Goal: Task Accomplishment & Management: Manage account settings

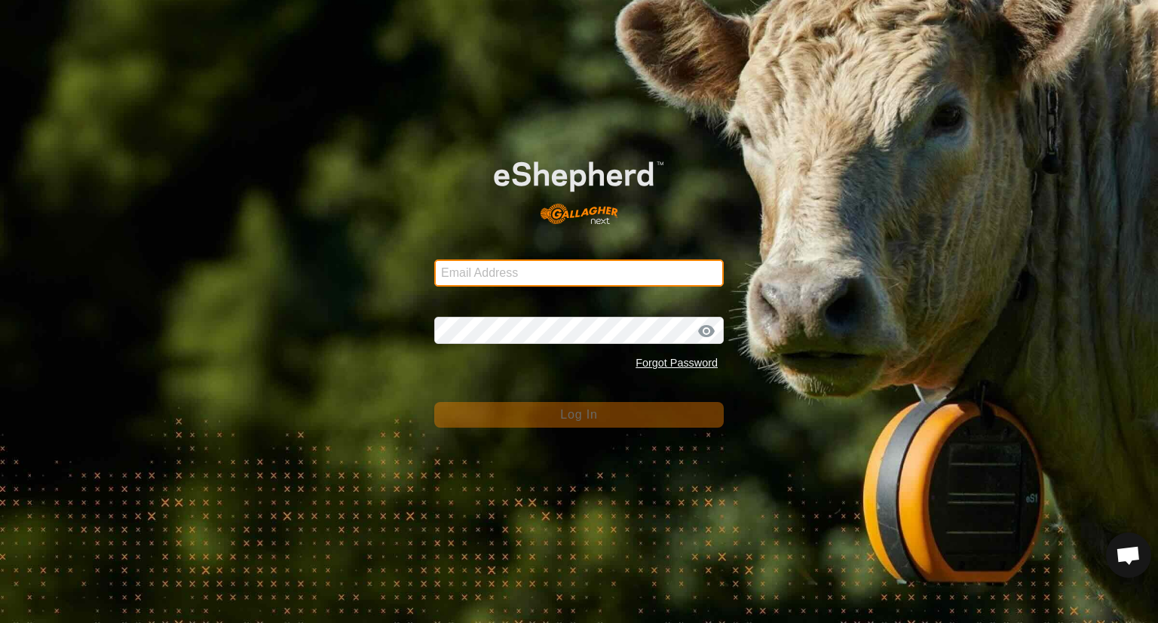
click at [528, 268] on input "Email Address" at bounding box center [578, 272] width 289 height 27
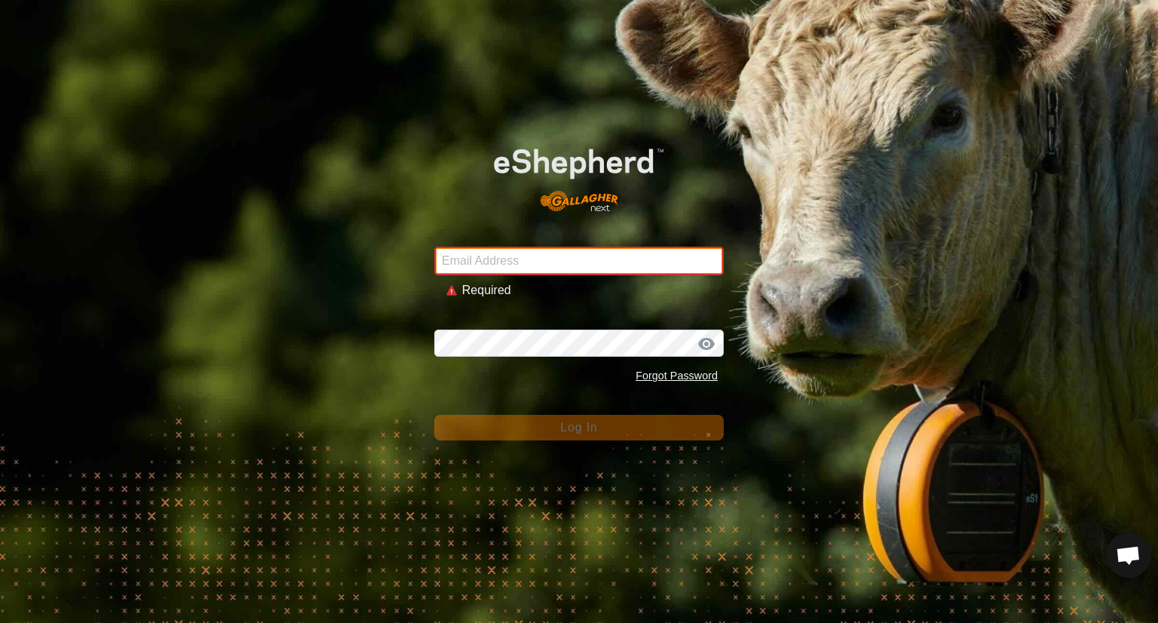
type input "[EMAIL_ADDRESS][DOMAIN_NAME]"
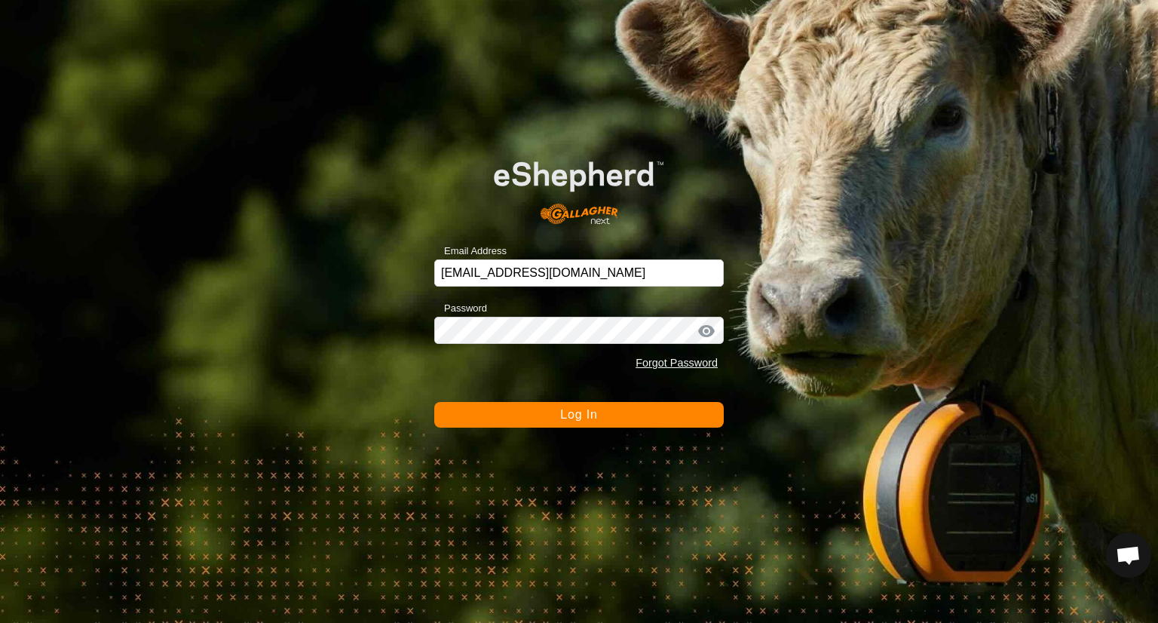
click at [639, 410] on button "Log In" at bounding box center [578, 415] width 289 height 26
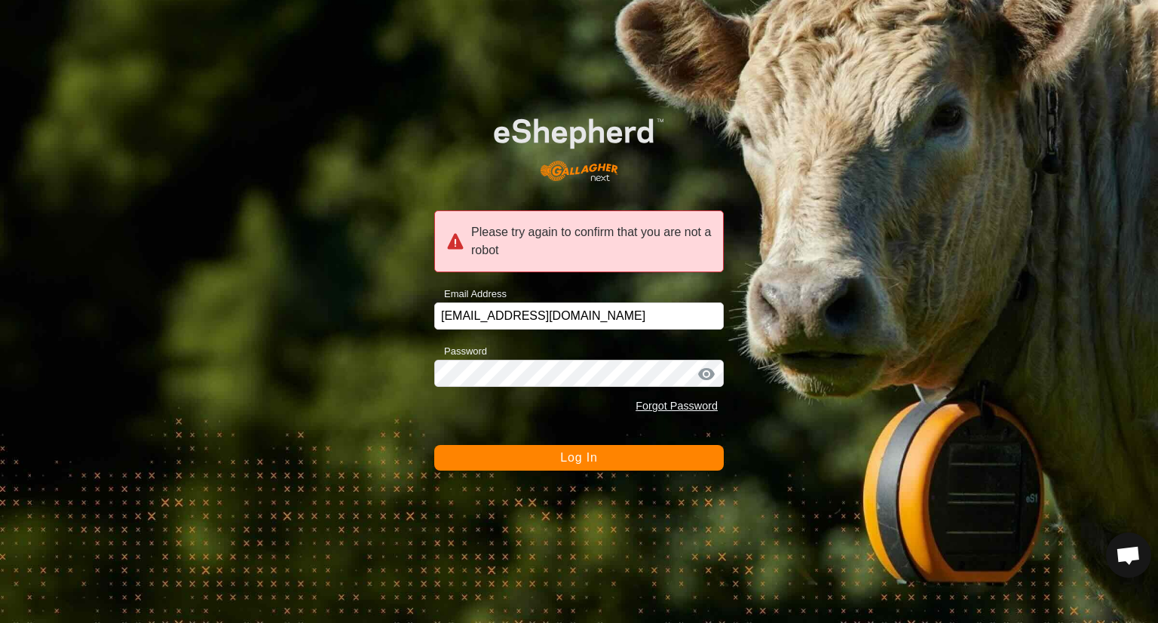
click at [660, 447] on button "Log In" at bounding box center [578, 458] width 289 height 26
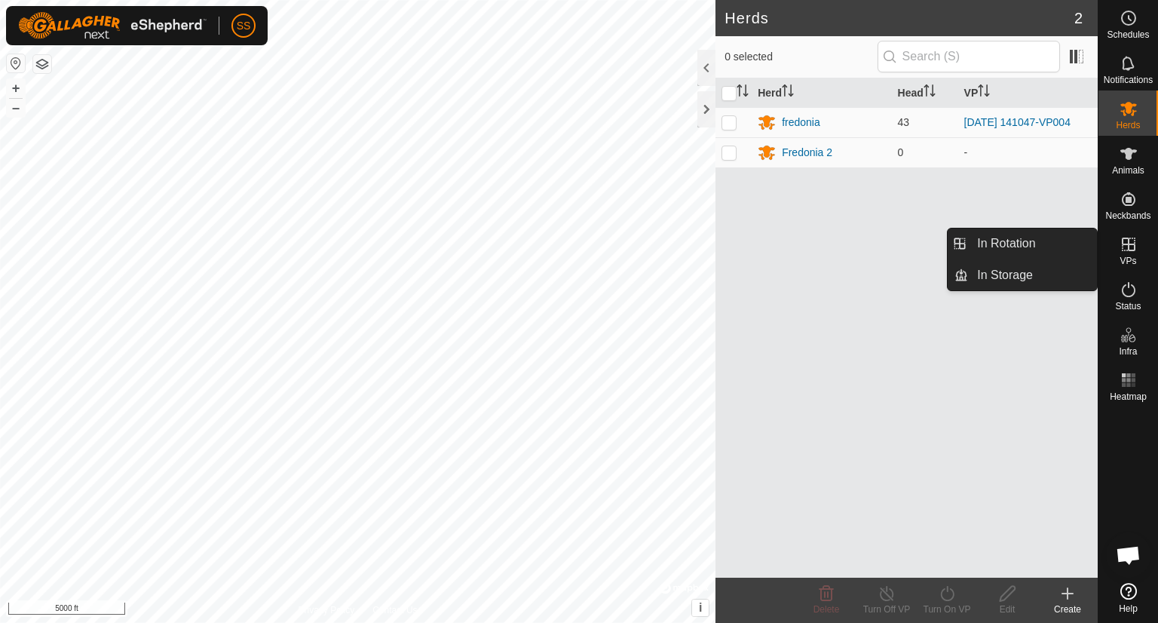
click at [1125, 247] on icon at bounding box center [1128, 244] width 18 height 18
click at [1007, 244] on link "In Rotation" at bounding box center [1032, 243] width 129 height 30
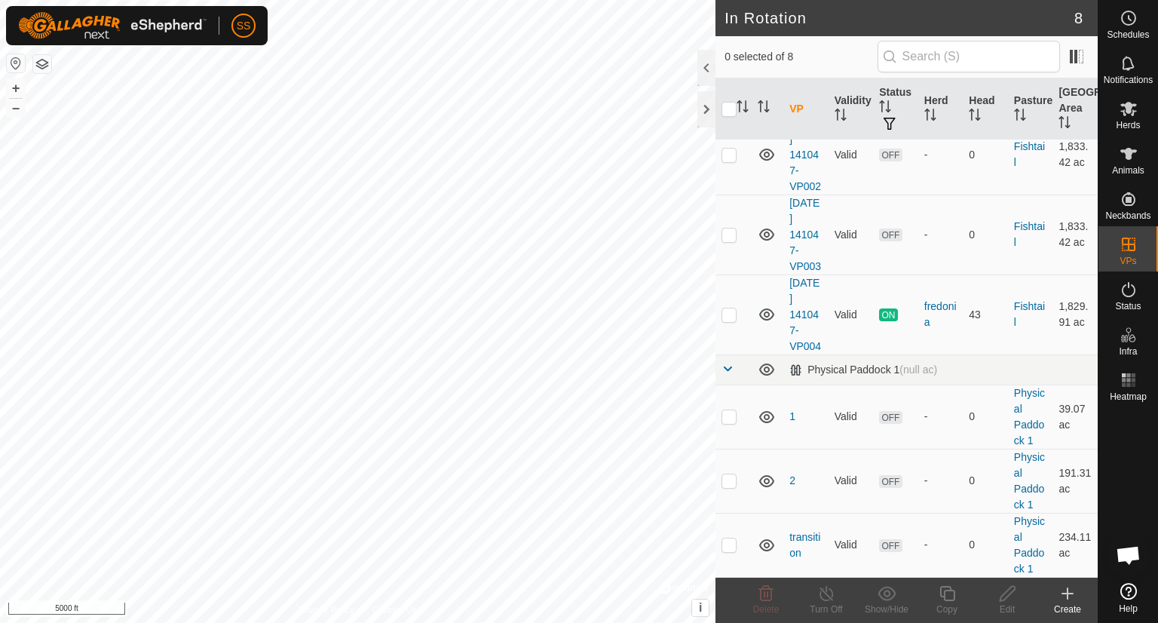
scroll to position [237, 0]
click at [722, 320] on p-checkbox at bounding box center [728, 314] width 15 height 12
checkbox input "true"
click at [950, 599] on icon at bounding box center [946, 593] width 15 height 15
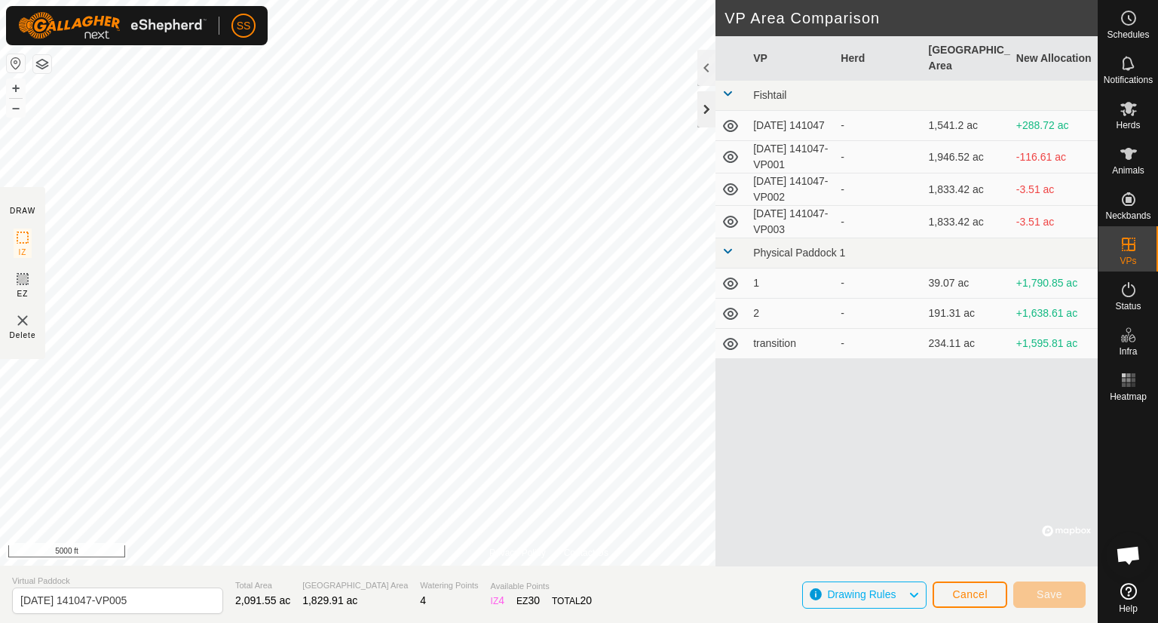
click at [706, 113] on div at bounding box center [706, 109] width 18 height 36
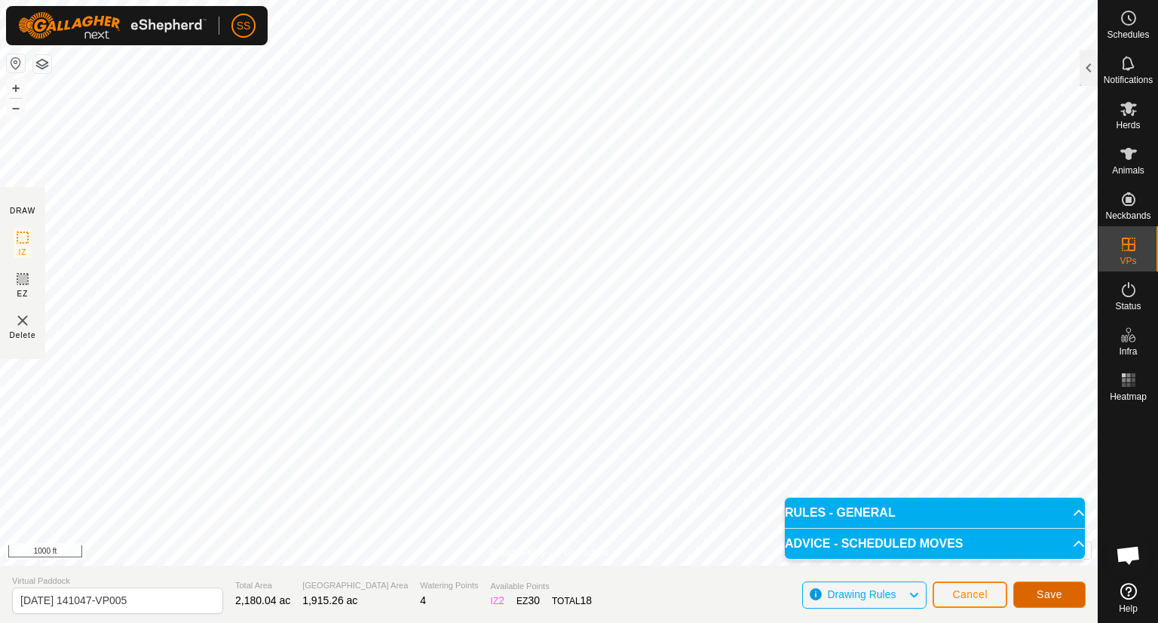
click at [1052, 592] on span "Save" at bounding box center [1050, 594] width 26 height 12
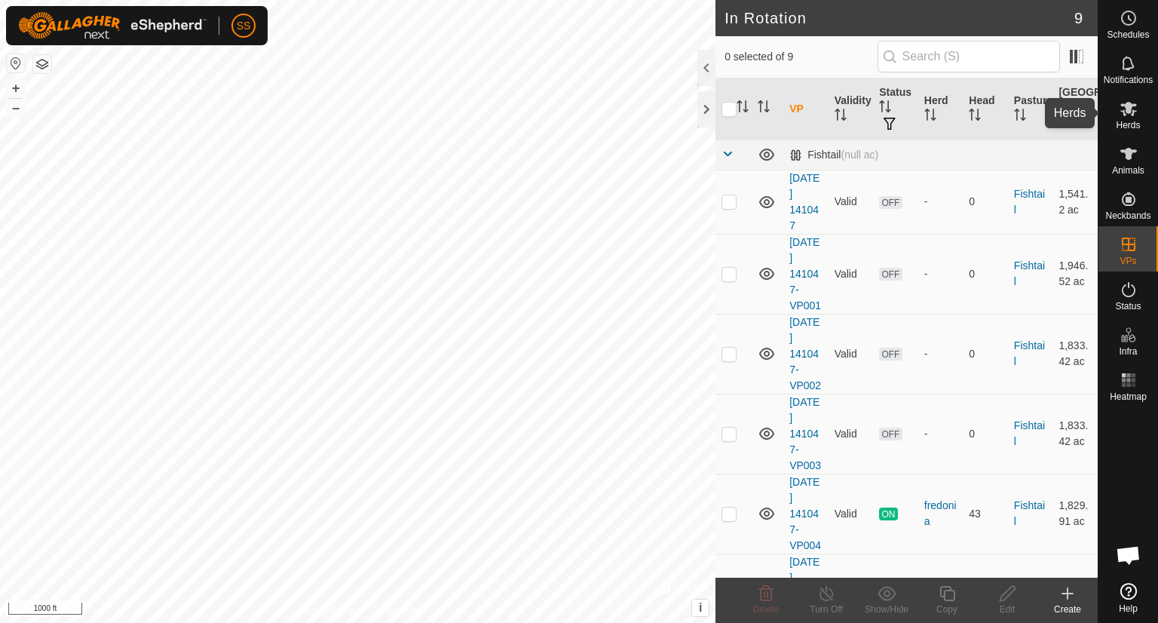
click at [1129, 112] on icon at bounding box center [1128, 109] width 17 height 14
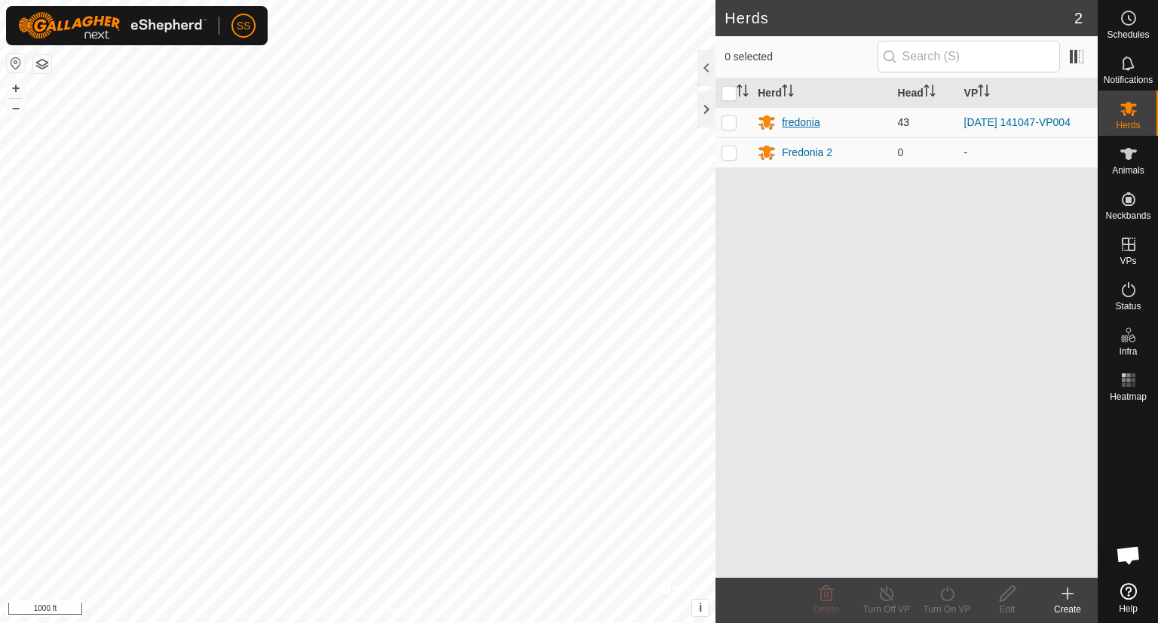
click at [805, 120] on div "fredonia" at bounding box center [801, 123] width 38 height 16
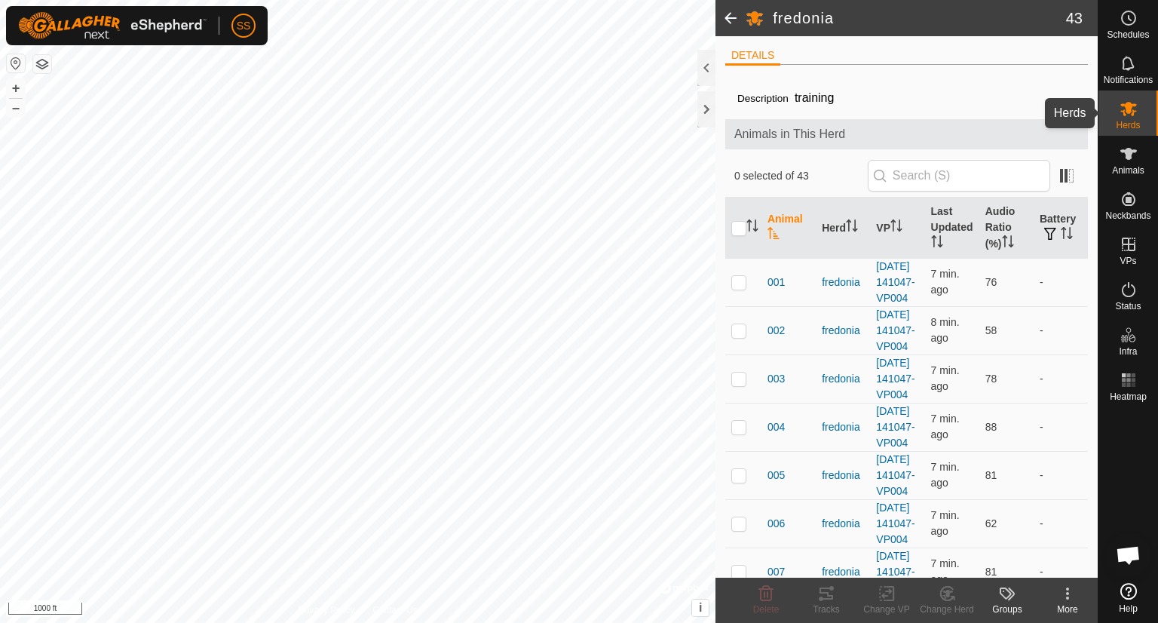
click at [1117, 110] on es-mob-svg-icon at bounding box center [1128, 108] width 27 height 24
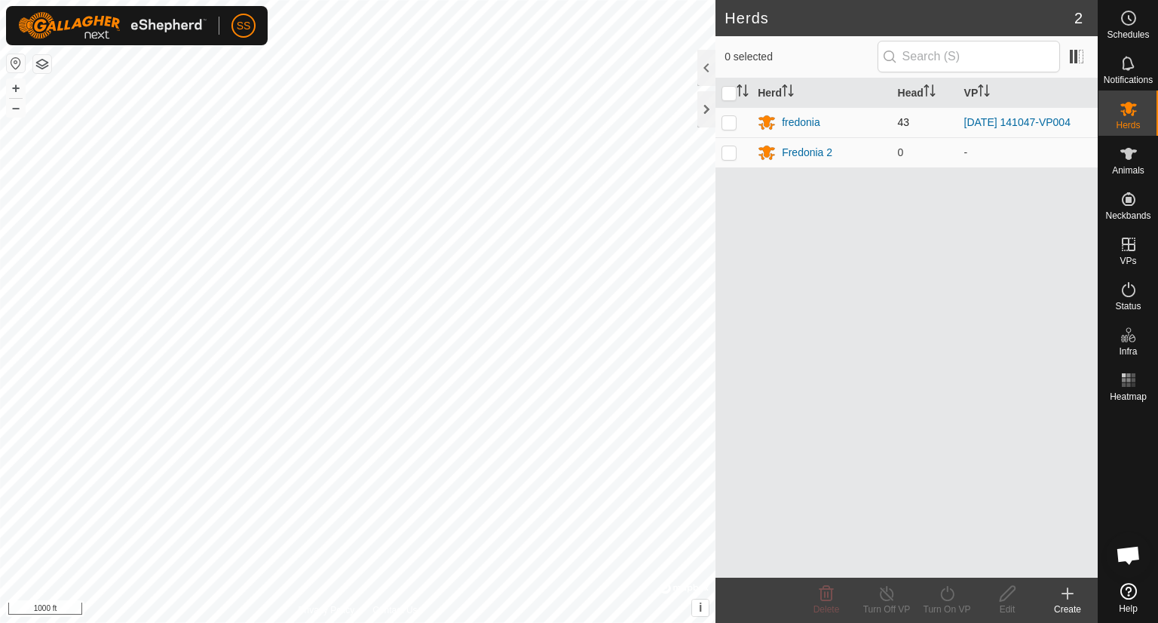
click at [727, 118] on p-checkbox at bounding box center [728, 122] width 15 height 12
checkbox input "true"
click at [951, 596] on icon at bounding box center [947, 593] width 19 height 18
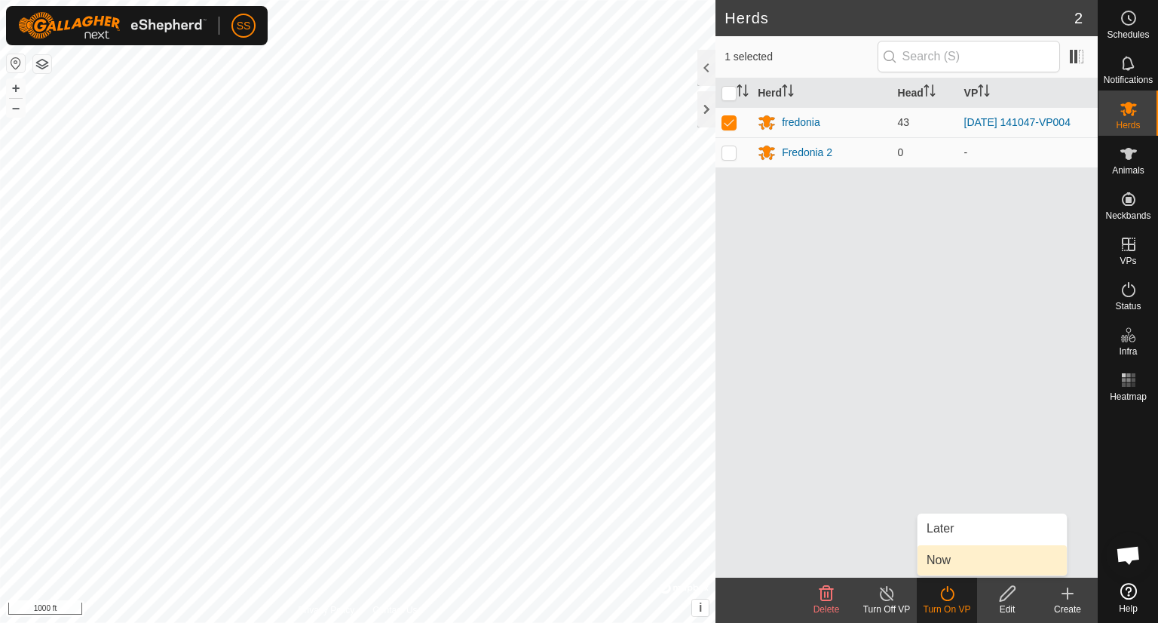
click at [941, 565] on link "Now" at bounding box center [991, 560] width 149 height 30
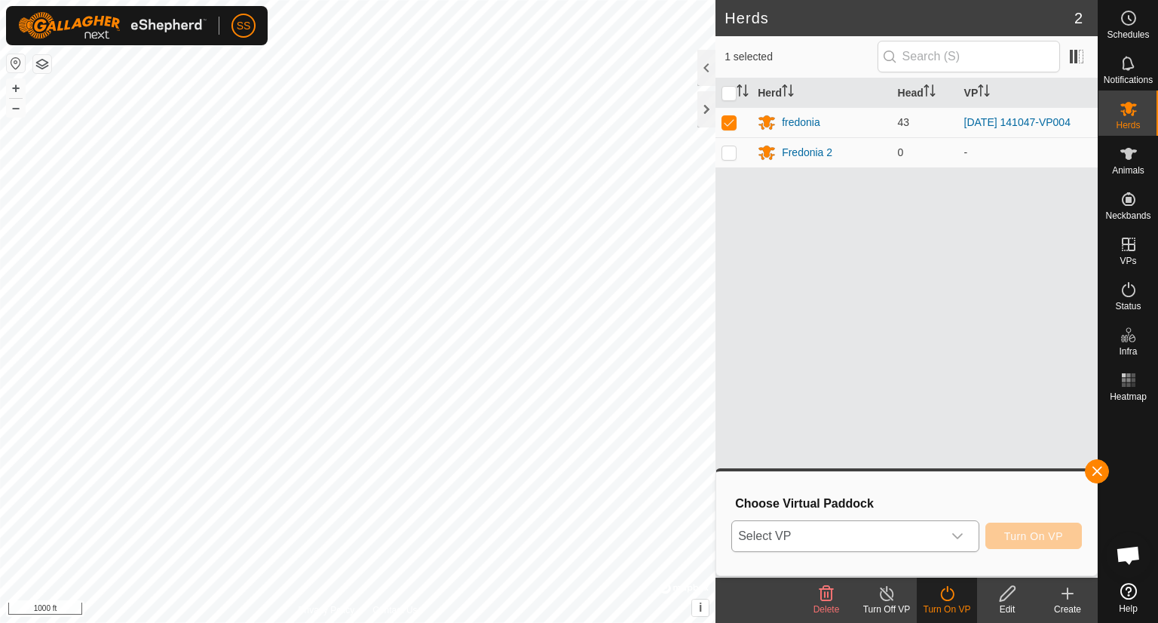
click at [954, 537] on icon "dropdown trigger" at bounding box center [957, 536] width 12 height 12
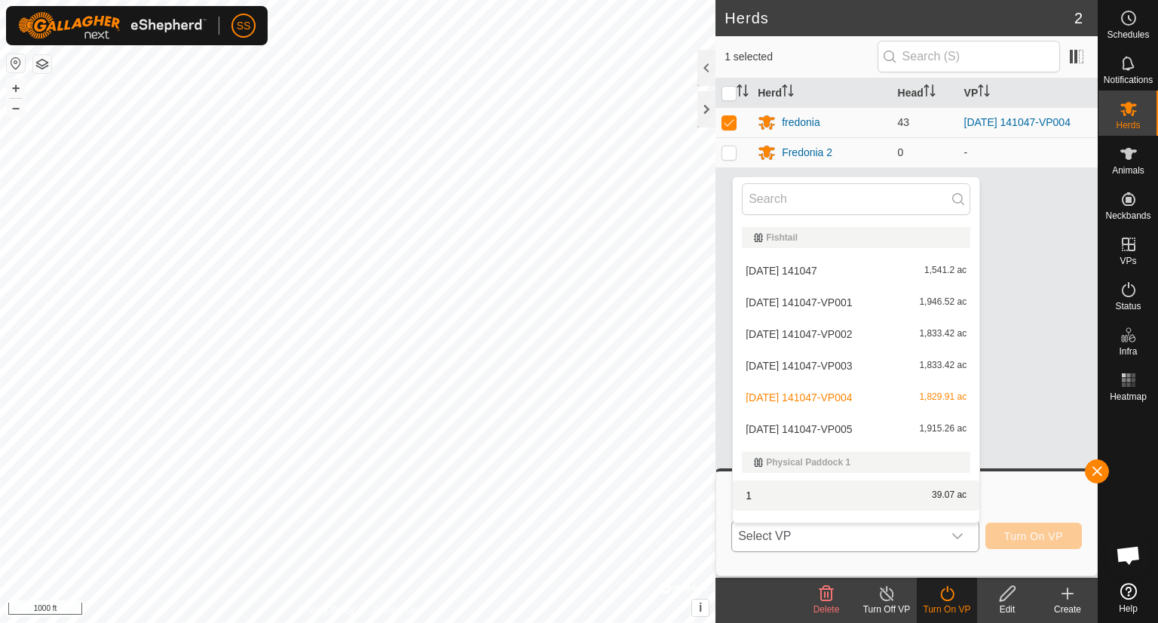
scroll to position [20, 0]
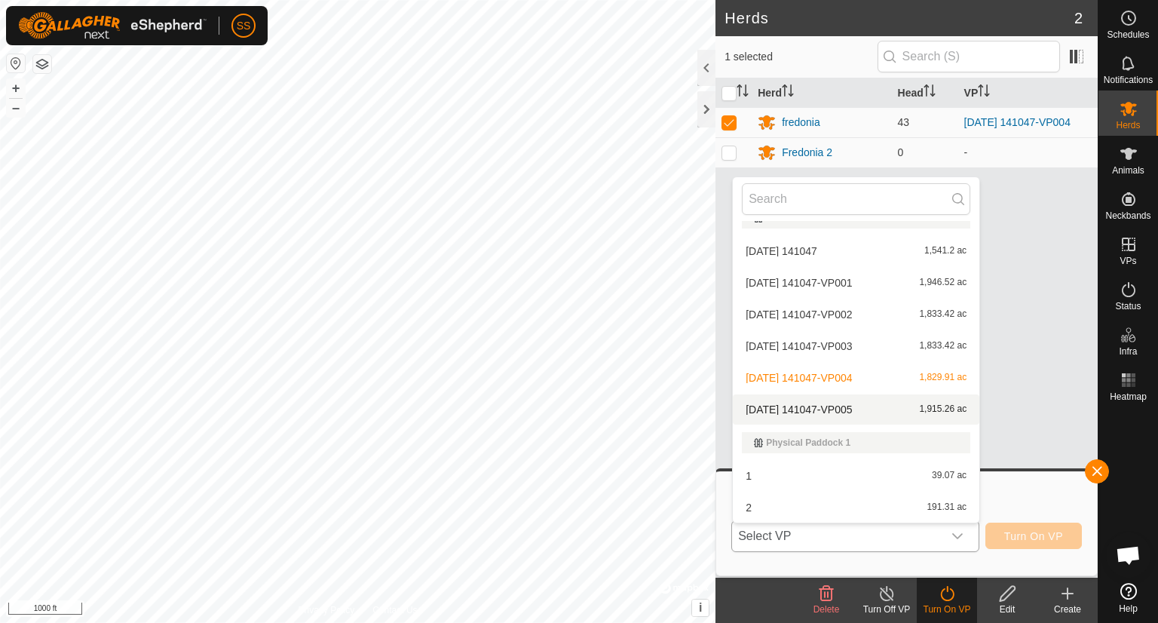
click at [856, 409] on li "[DATE] 141047-VP005 1,915.26 ac" at bounding box center [856, 409] width 247 height 30
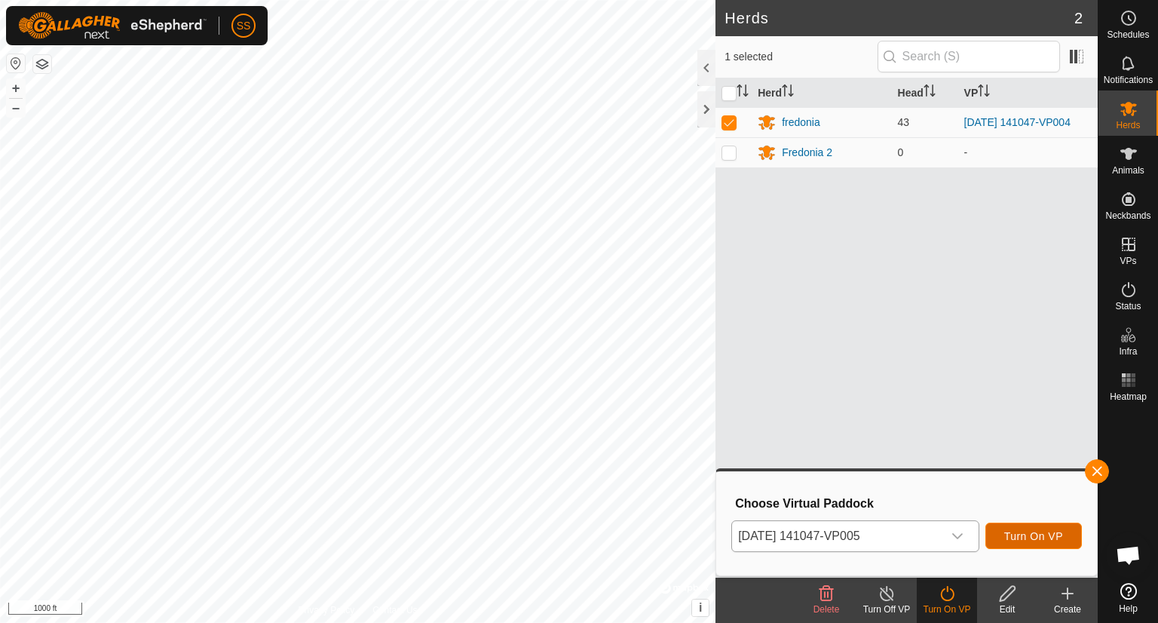
click at [1043, 528] on button "Turn On VP" at bounding box center [1033, 535] width 96 height 26
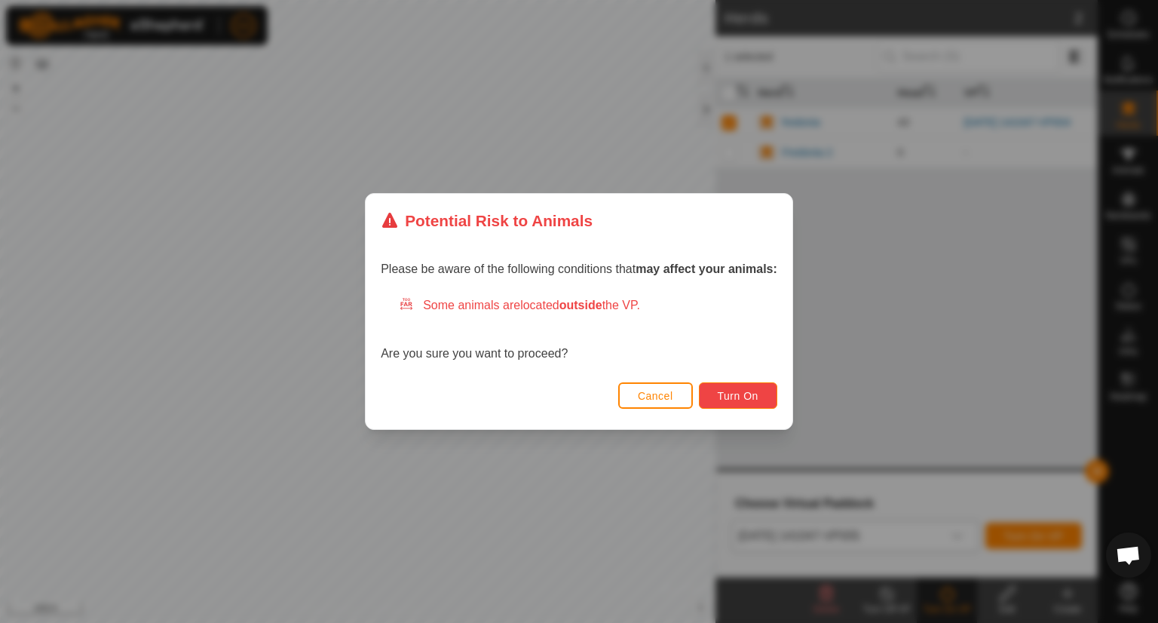
click at [756, 396] on span "Turn On" at bounding box center [738, 396] width 41 height 12
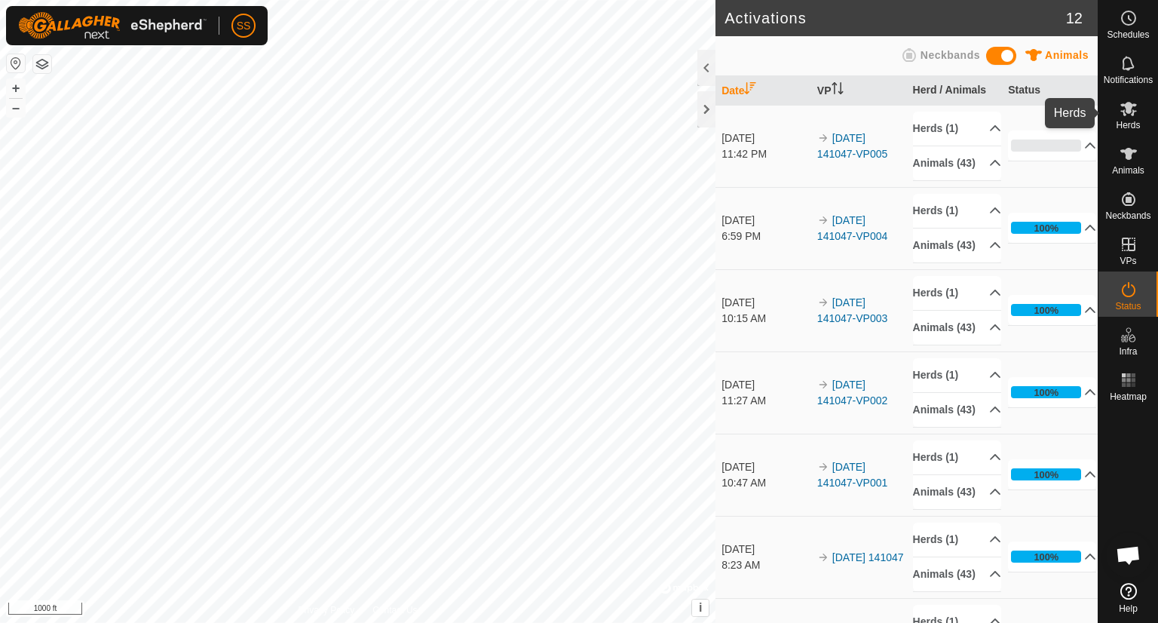
click at [1143, 113] on div "Herds" at bounding box center [1128, 112] width 60 height 45
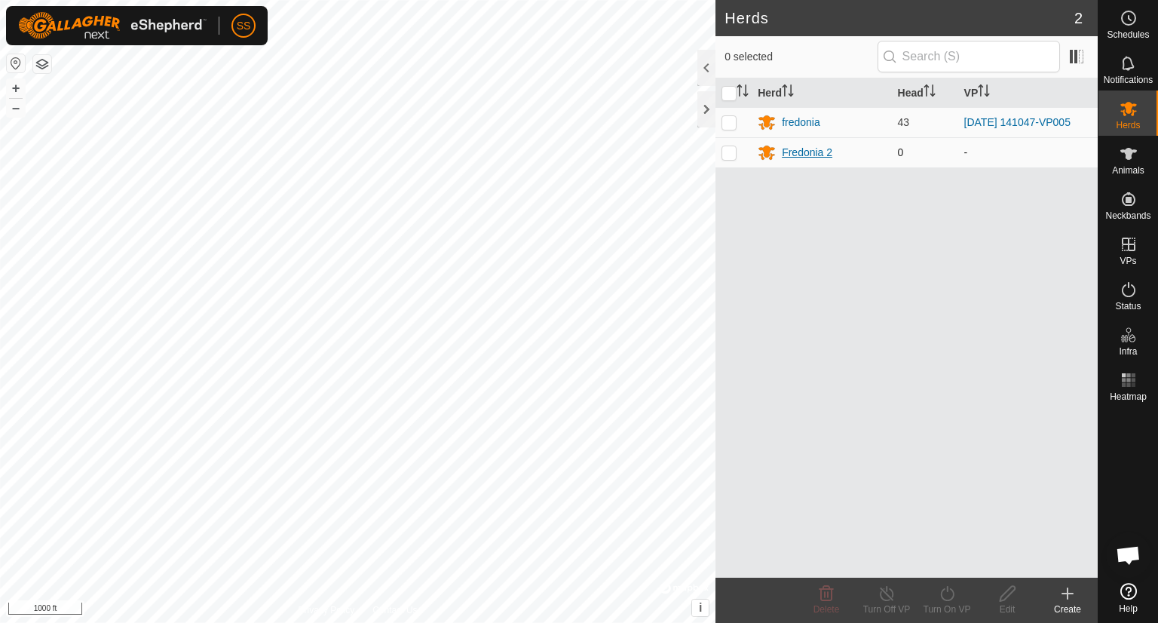
click at [805, 153] on div "Fredonia 2" at bounding box center [807, 153] width 51 height 16
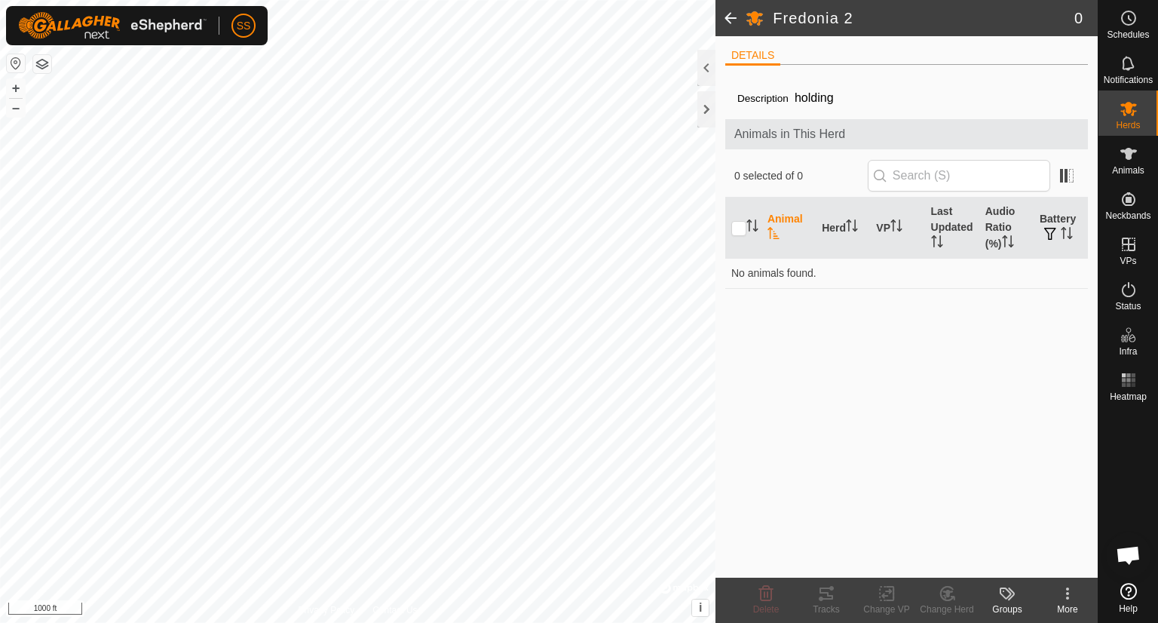
click at [728, 15] on span at bounding box center [730, 18] width 30 height 36
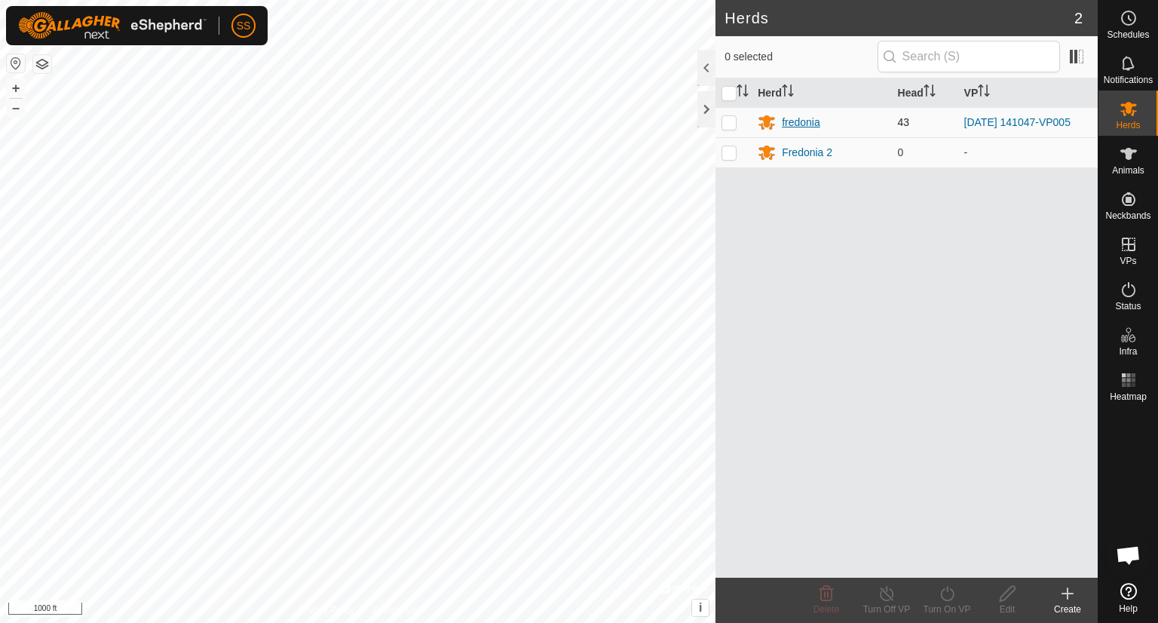
click at [802, 123] on div "fredonia" at bounding box center [801, 123] width 38 height 16
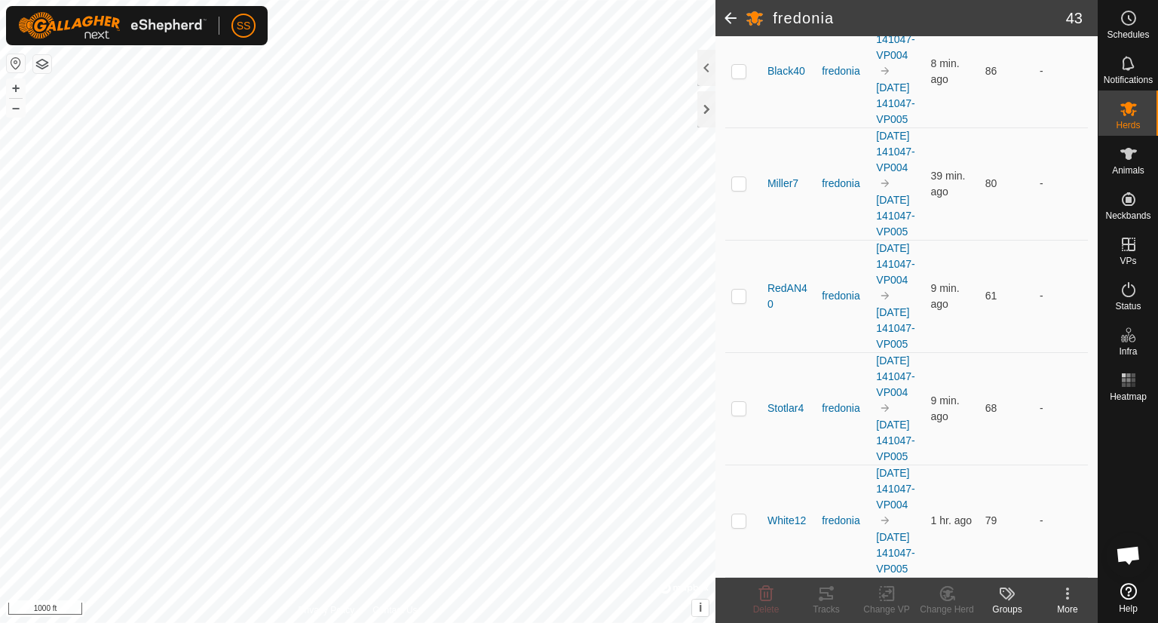
scroll to position [4586, 0]
click at [945, 599] on icon at bounding box center [946, 593] width 13 height 14
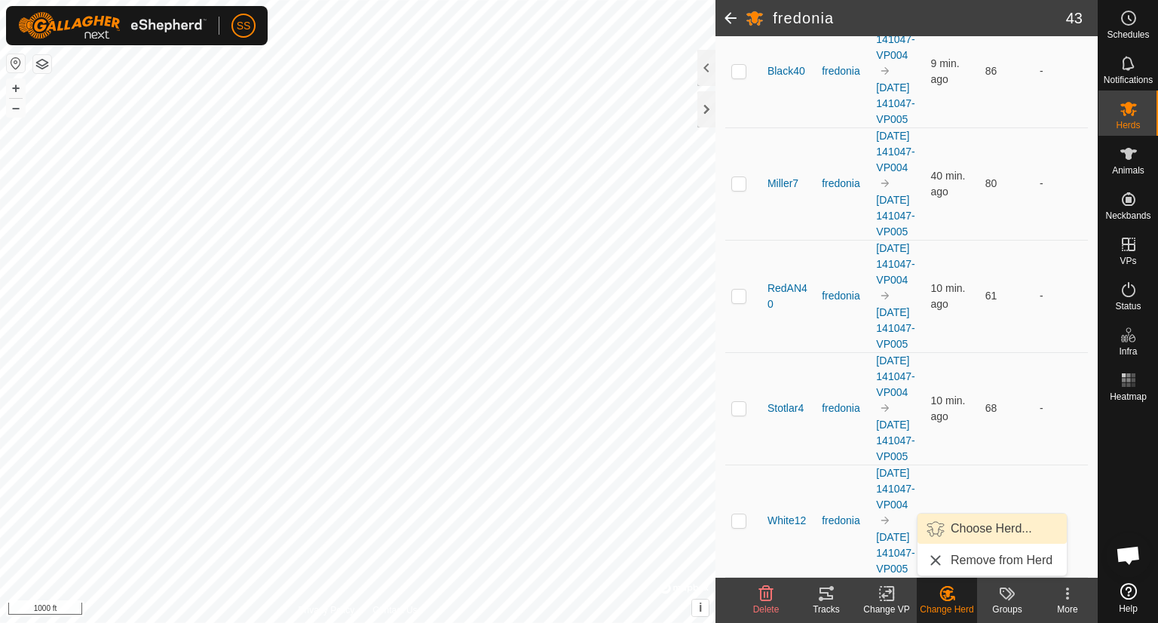
click at [984, 522] on link "Choose Herd..." at bounding box center [991, 528] width 149 height 30
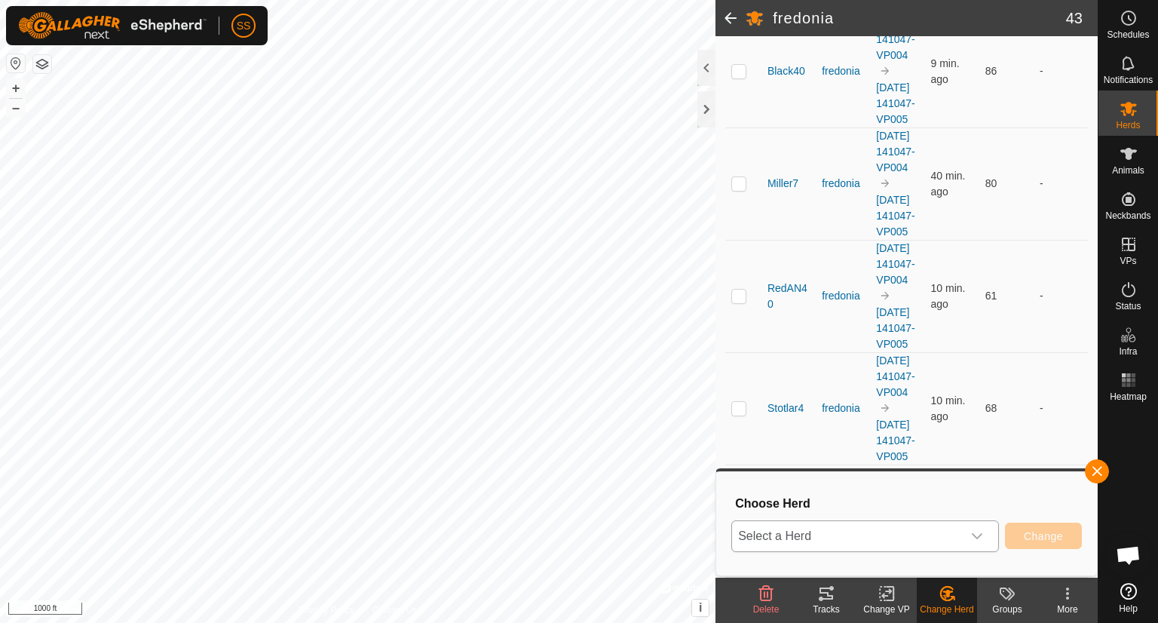
click at [976, 535] on icon "dropdown trigger" at bounding box center [977, 536] width 12 height 12
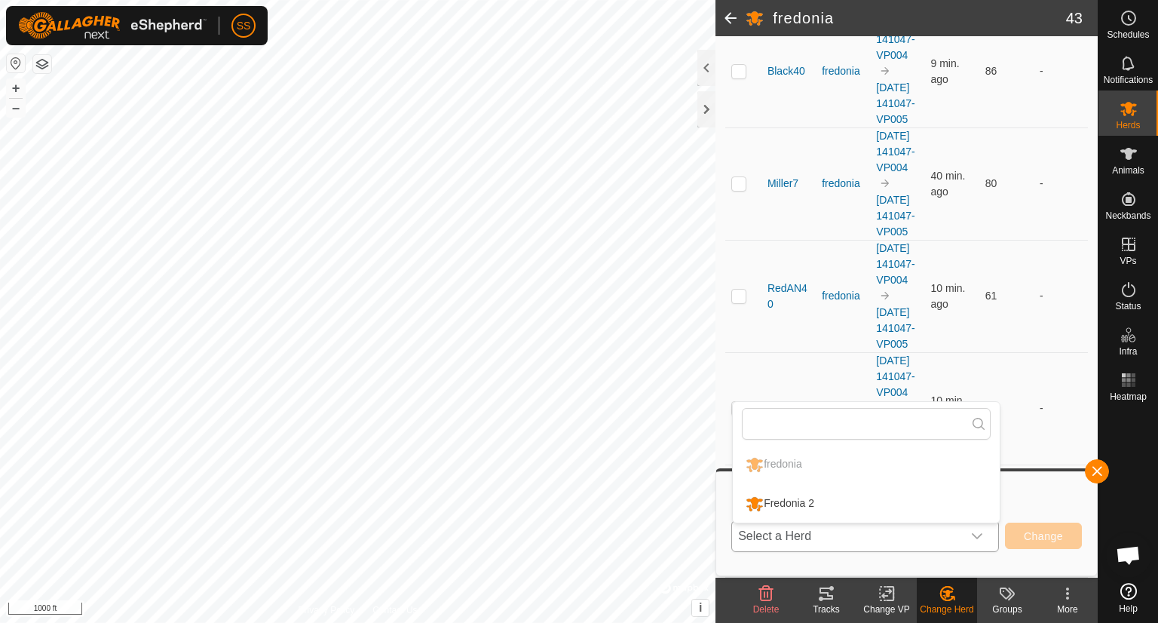
click at [795, 508] on li "Fredonia 2" at bounding box center [866, 504] width 267 height 38
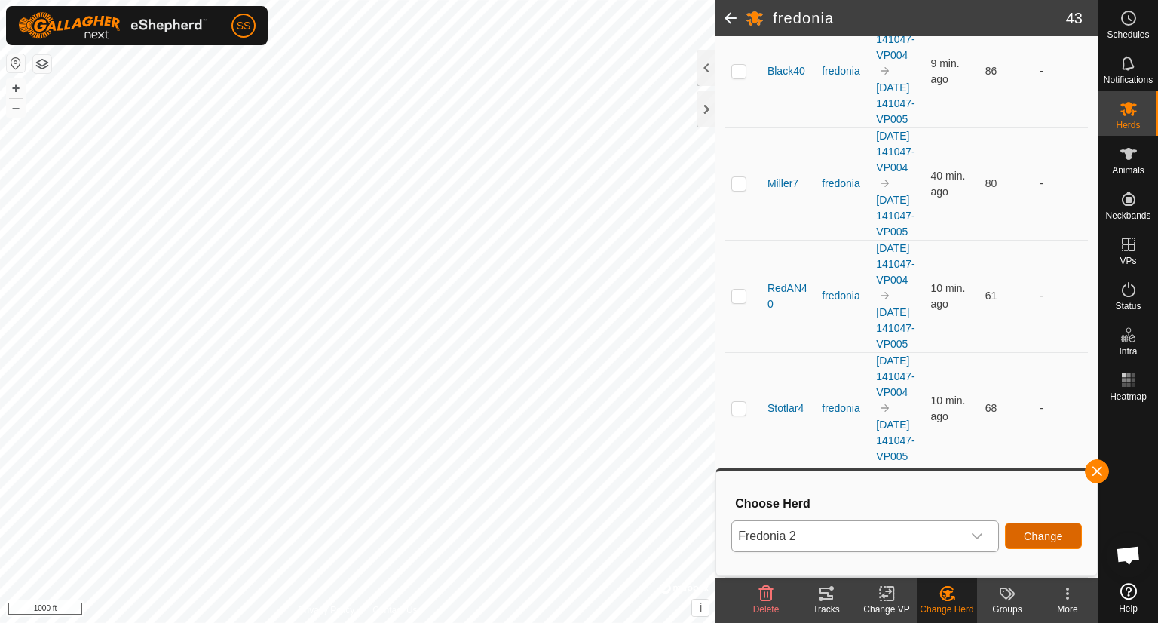
click at [1042, 540] on span "Change" at bounding box center [1043, 536] width 39 height 12
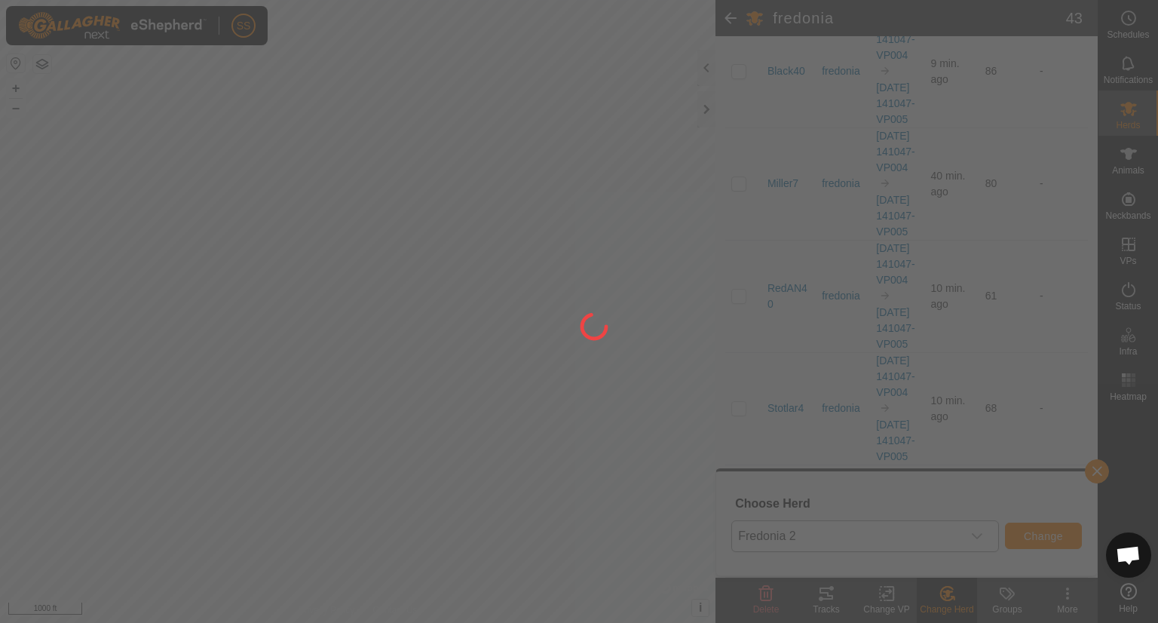
checkbox input "false"
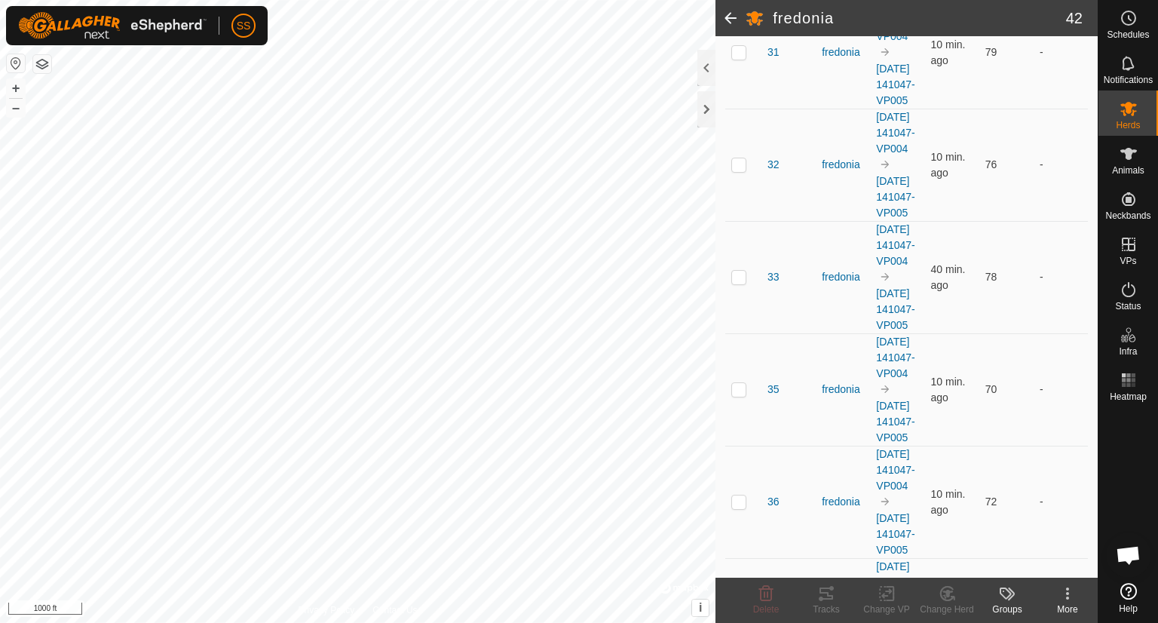
scroll to position [2576, 0]
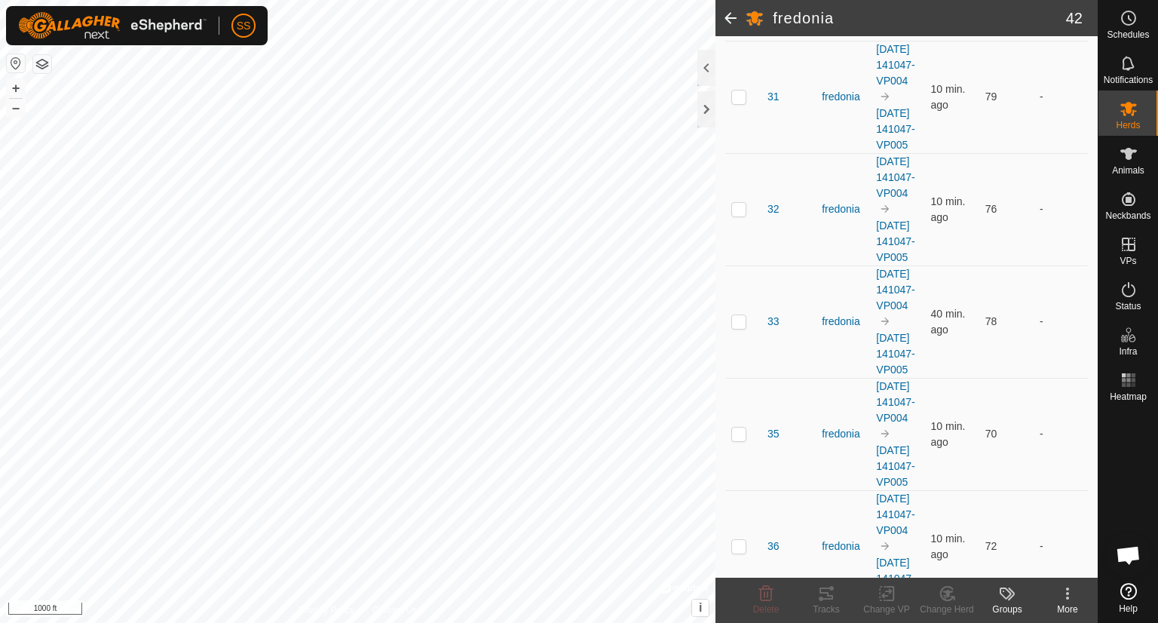
click at [946, 596] on icon at bounding box center [947, 594] width 11 height 8
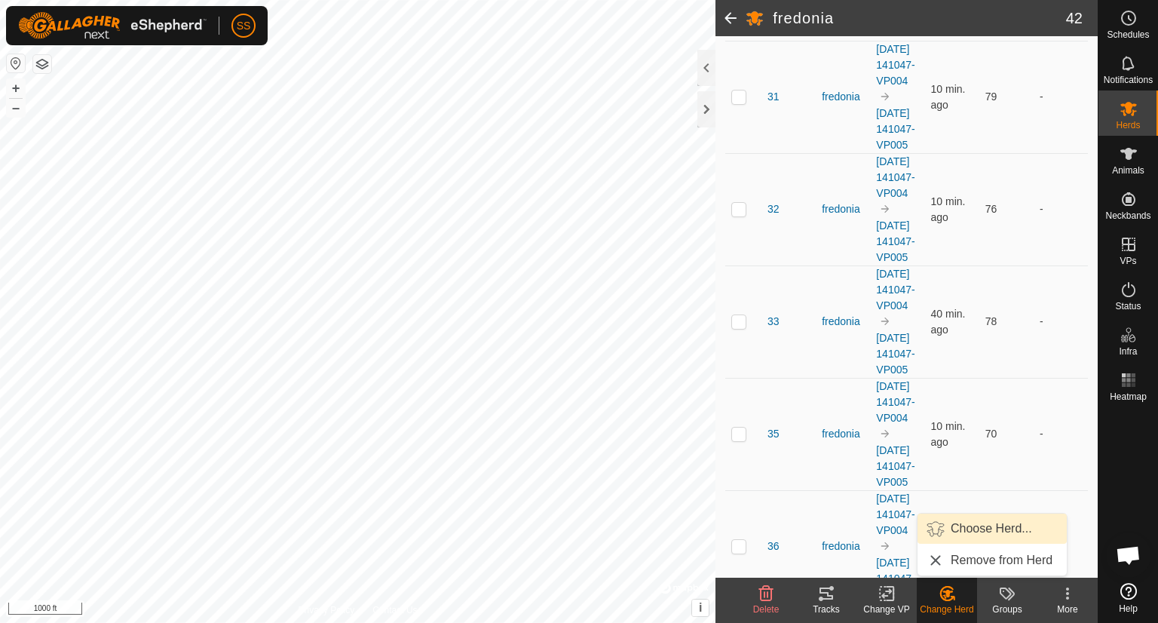
click at [965, 528] on link "Choose Herd..." at bounding box center [991, 528] width 149 height 30
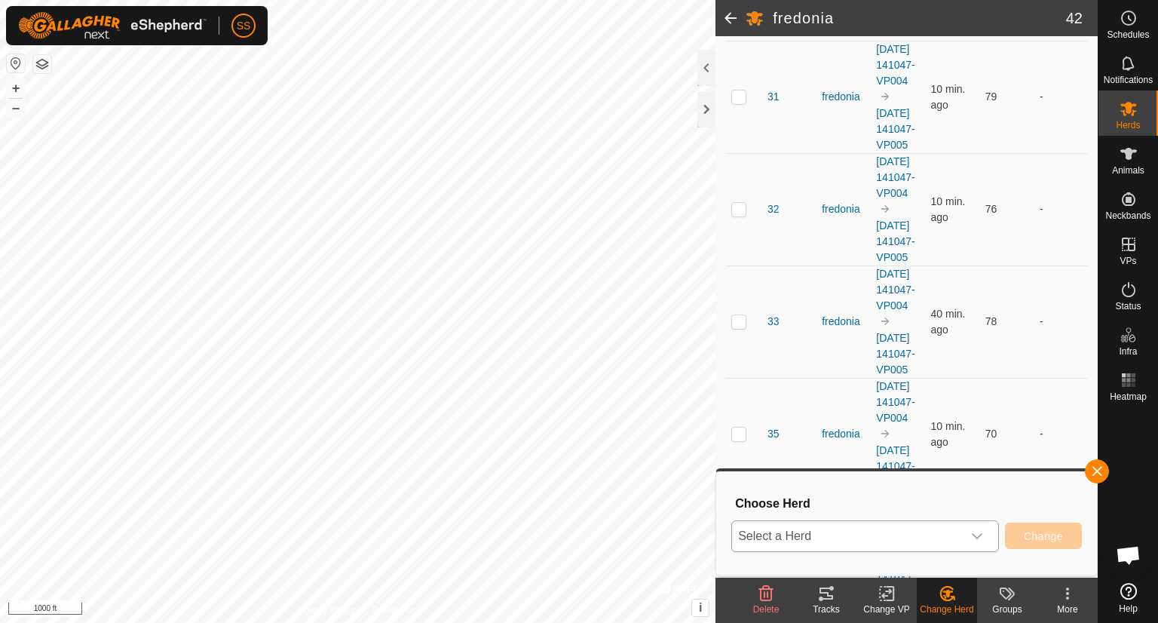
click at [979, 536] on icon "dropdown trigger" at bounding box center [977, 536] width 11 height 6
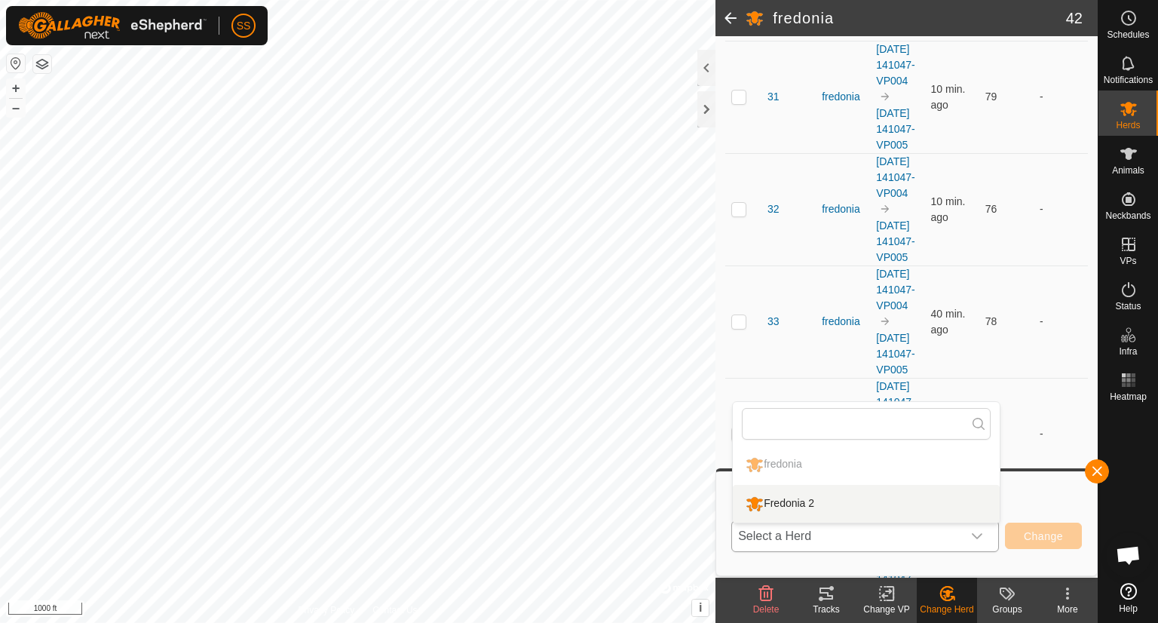
click at [783, 496] on li "Fredonia 2" at bounding box center [866, 504] width 267 height 38
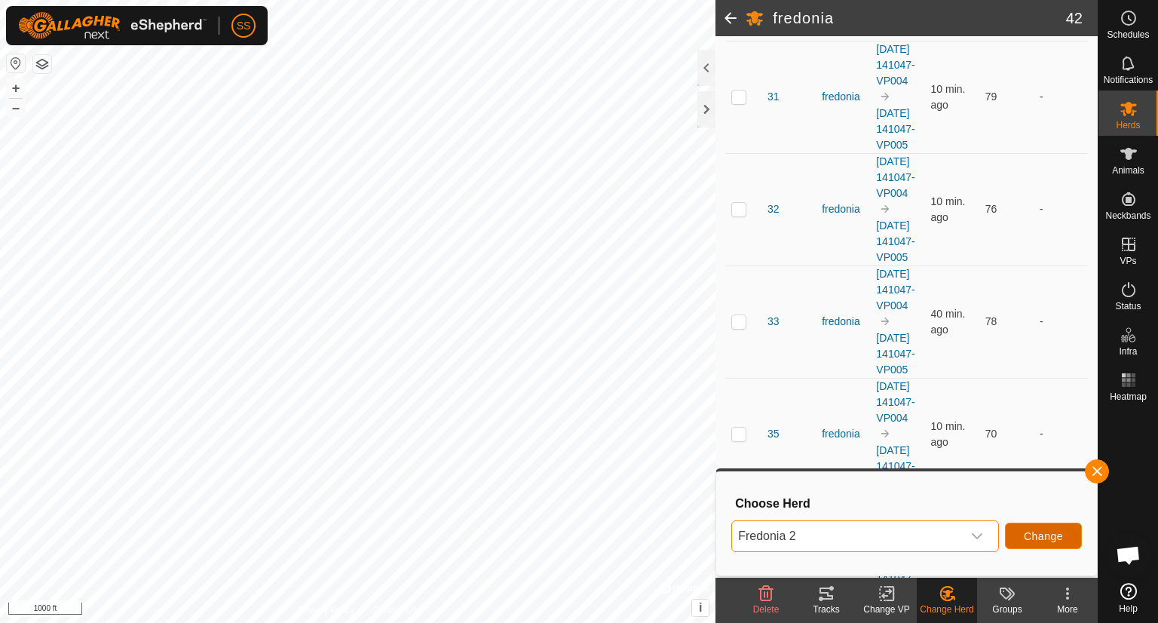
click at [1031, 537] on span "Change" at bounding box center [1043, 536] width 39 height 12
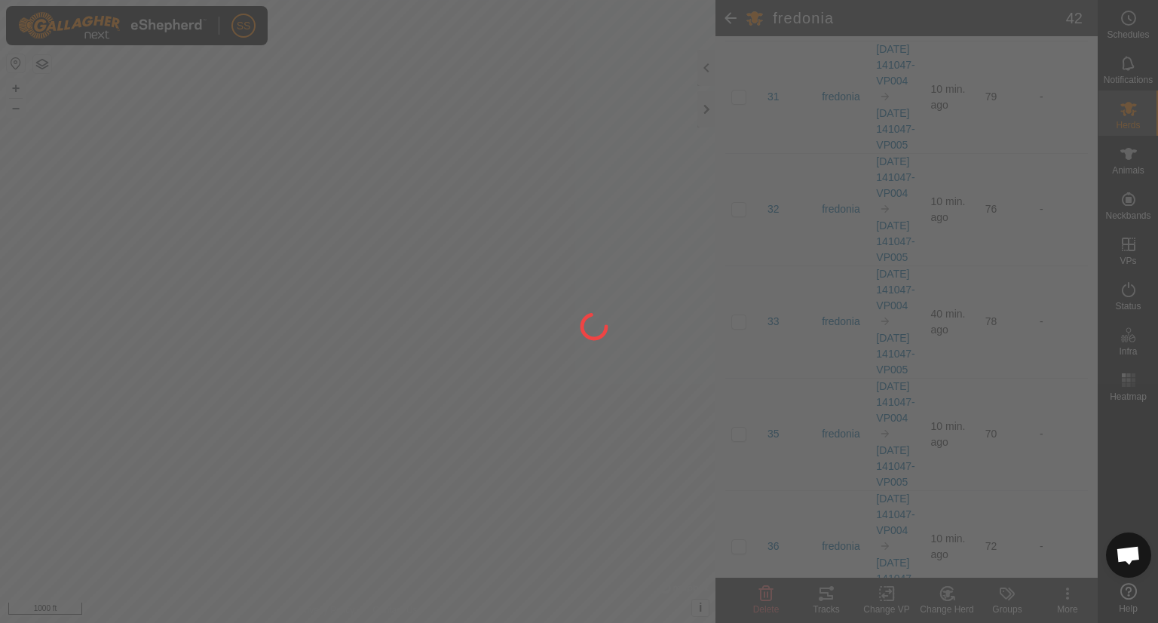
checkbox input "false"
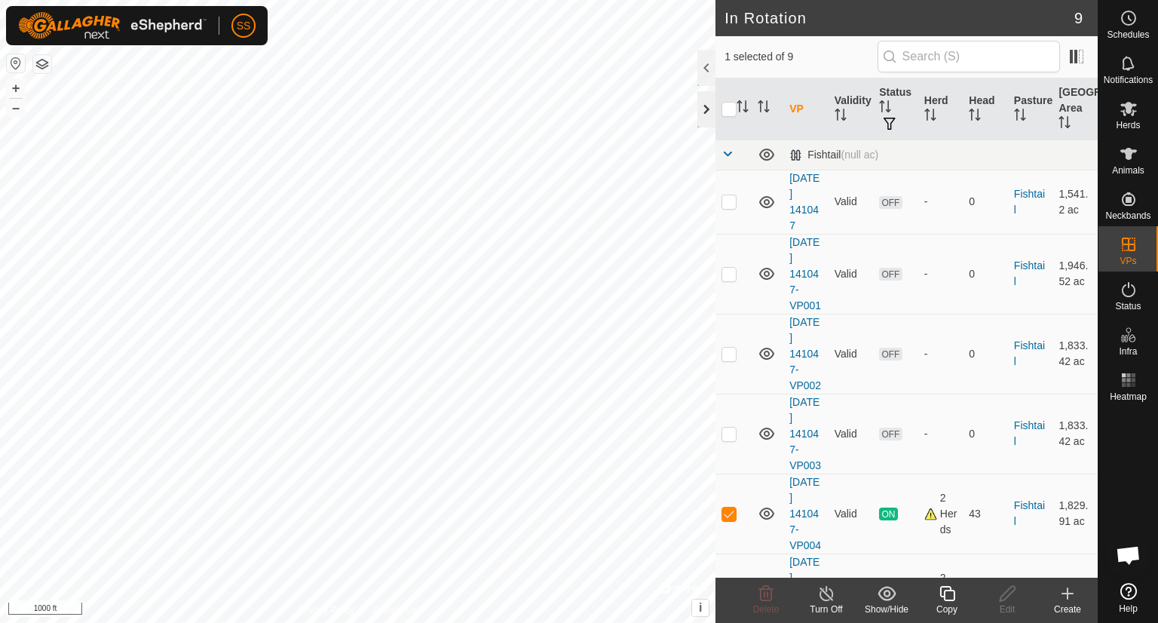
checkbox input "false"
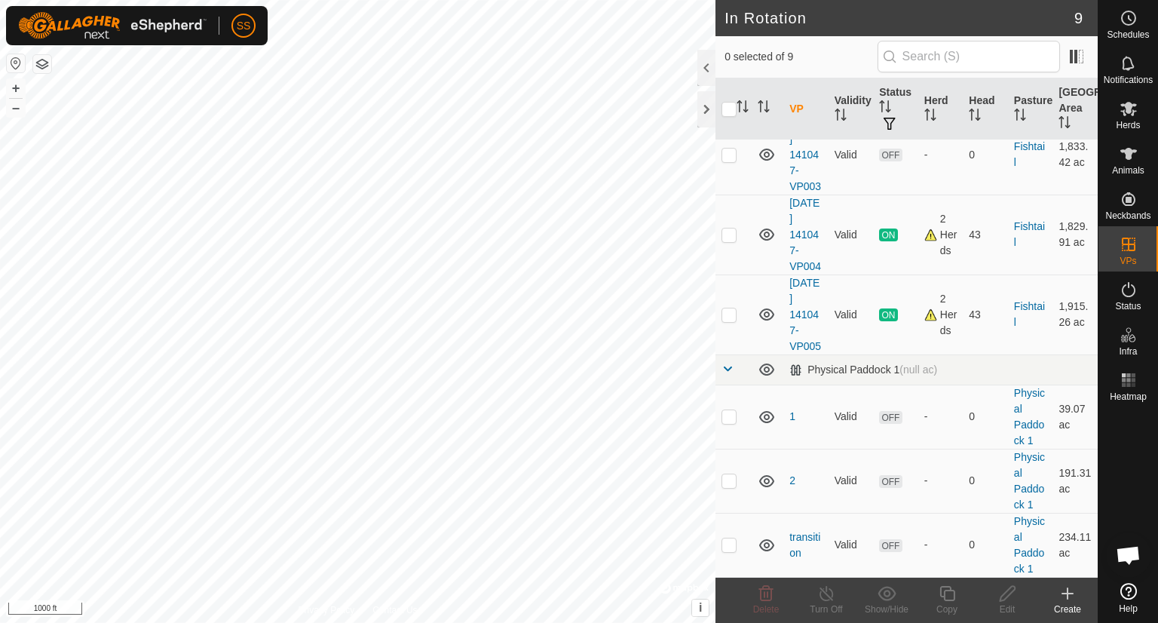
scroll to position [356, 0]
click at [927, 305] on div "2 Herds" at bounding box center [940, 314] width 33 height 47
click at [1131, 70] on icon at bounding box center [1128, 63] width 18 height 18
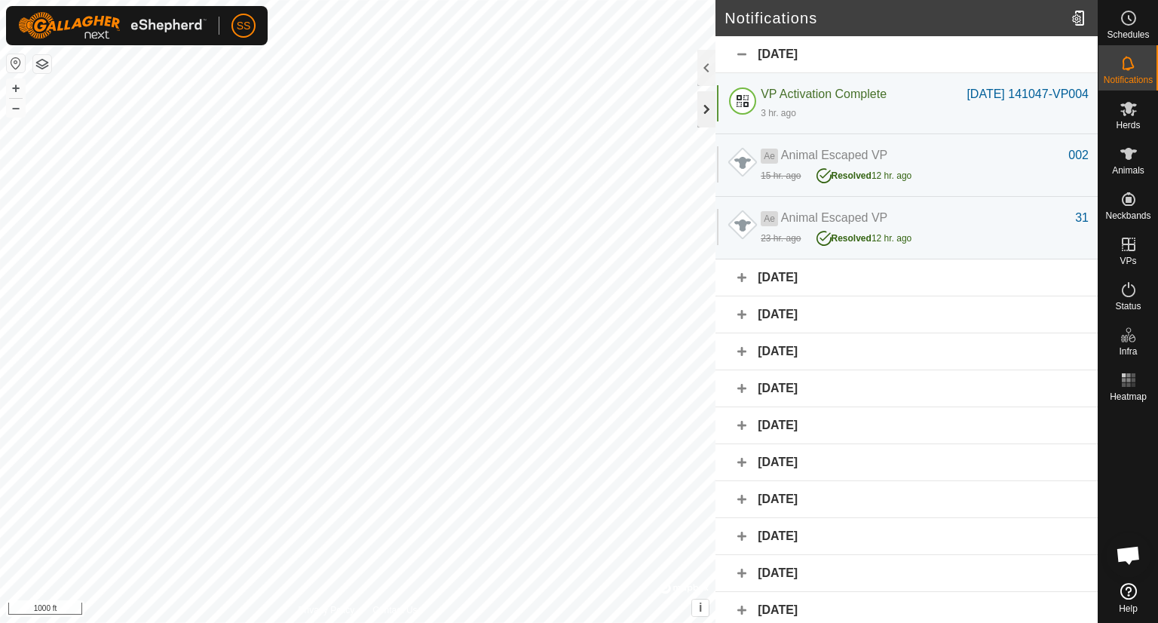
click at [704, 102] on div at bounding box center [706, 109] width 18 height 36
